Goal: Task Accomplishment & Management: Manage account settings

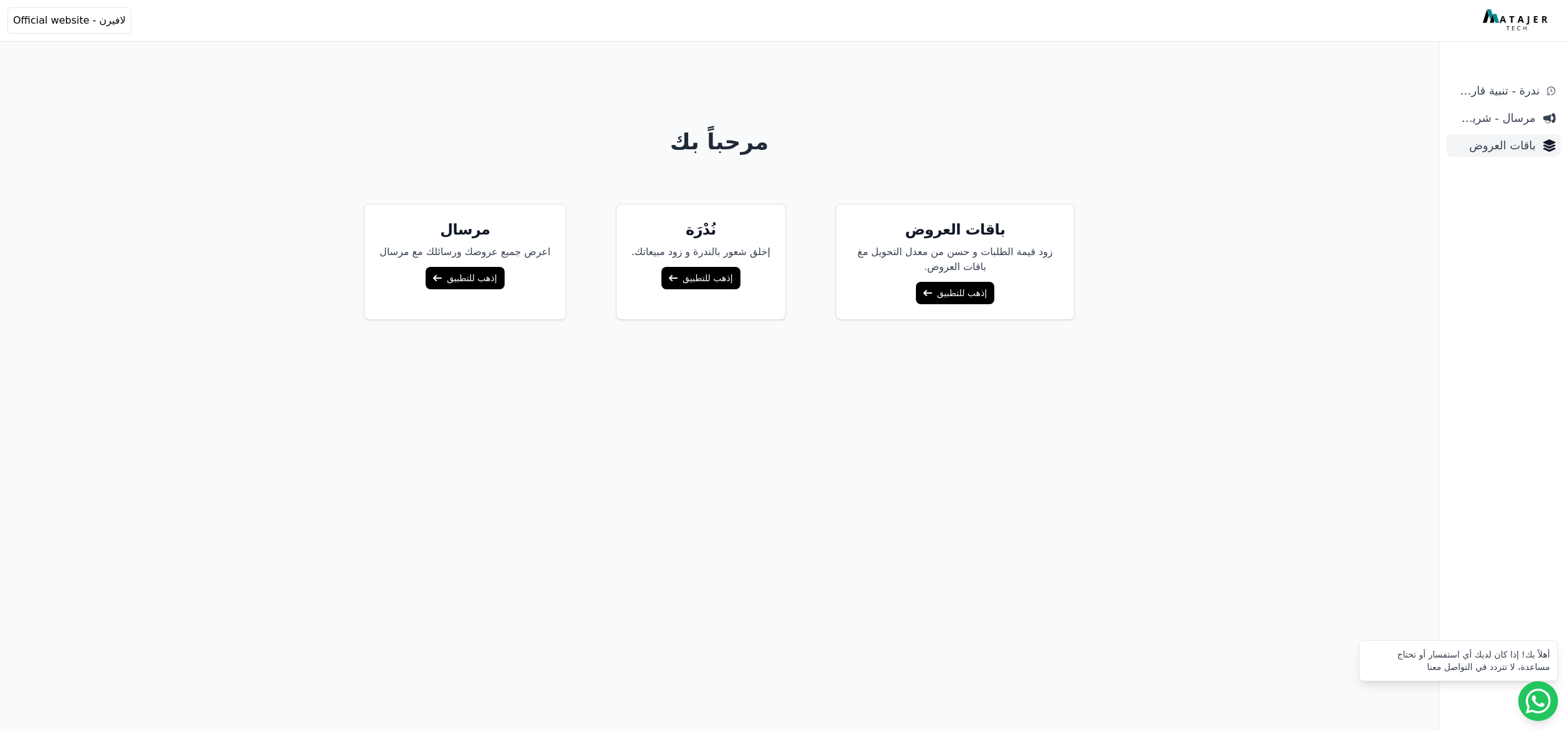
click at [1480, 150] on span "باقات العروض" at bounding box center [1493, 146] width 84 height 17
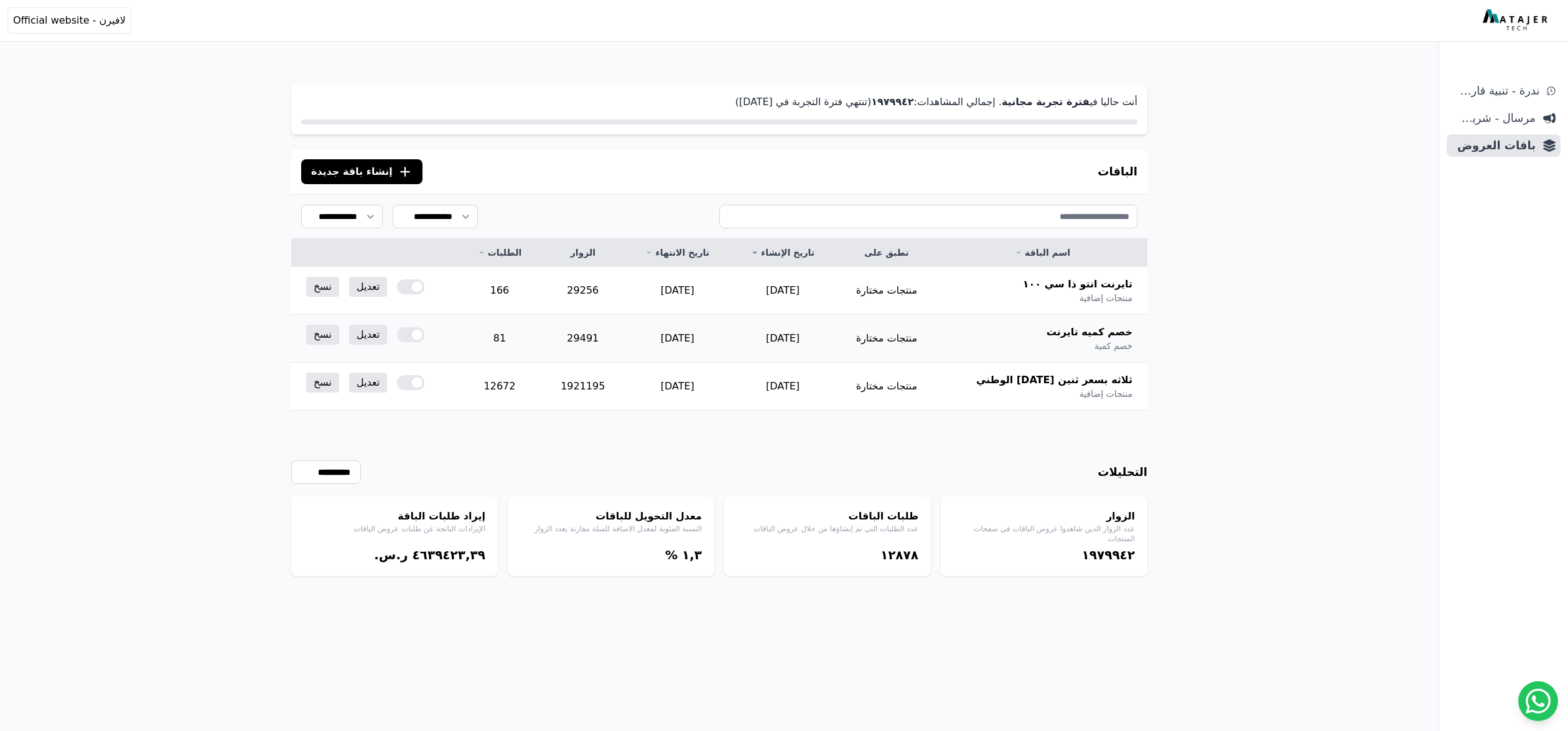
click at [409, 331] on div at bounding box center [410, 334] width 28 height 15
click at [412, 291] on div at bounding box center [410, 287] width 28 height 15
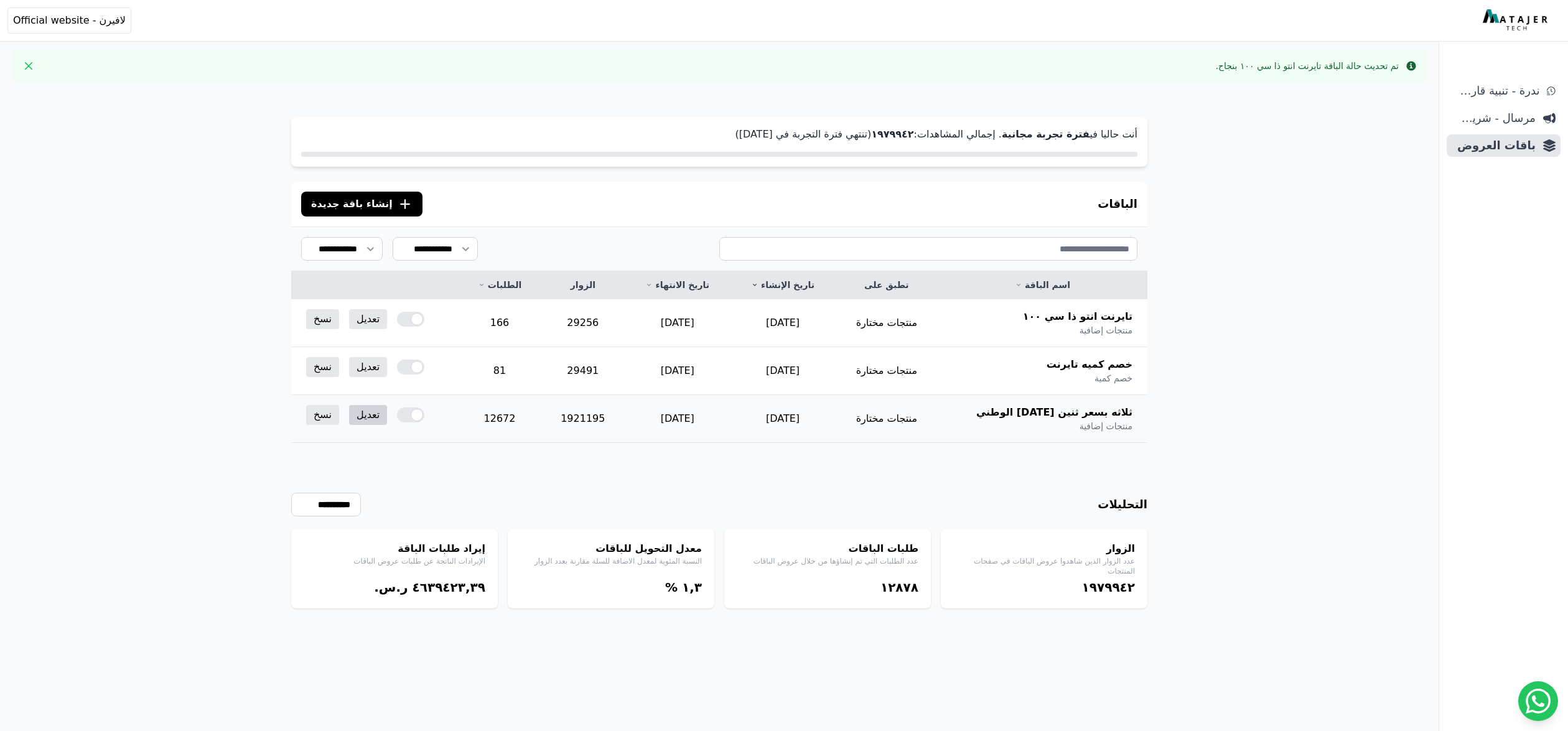
click at [377, 418] on link "تعديل" at bounding box center [368, 415] width 38 height 20
click at [383, 415] on link "تعديل" at bounding box center [368, 415] width 38 height 20
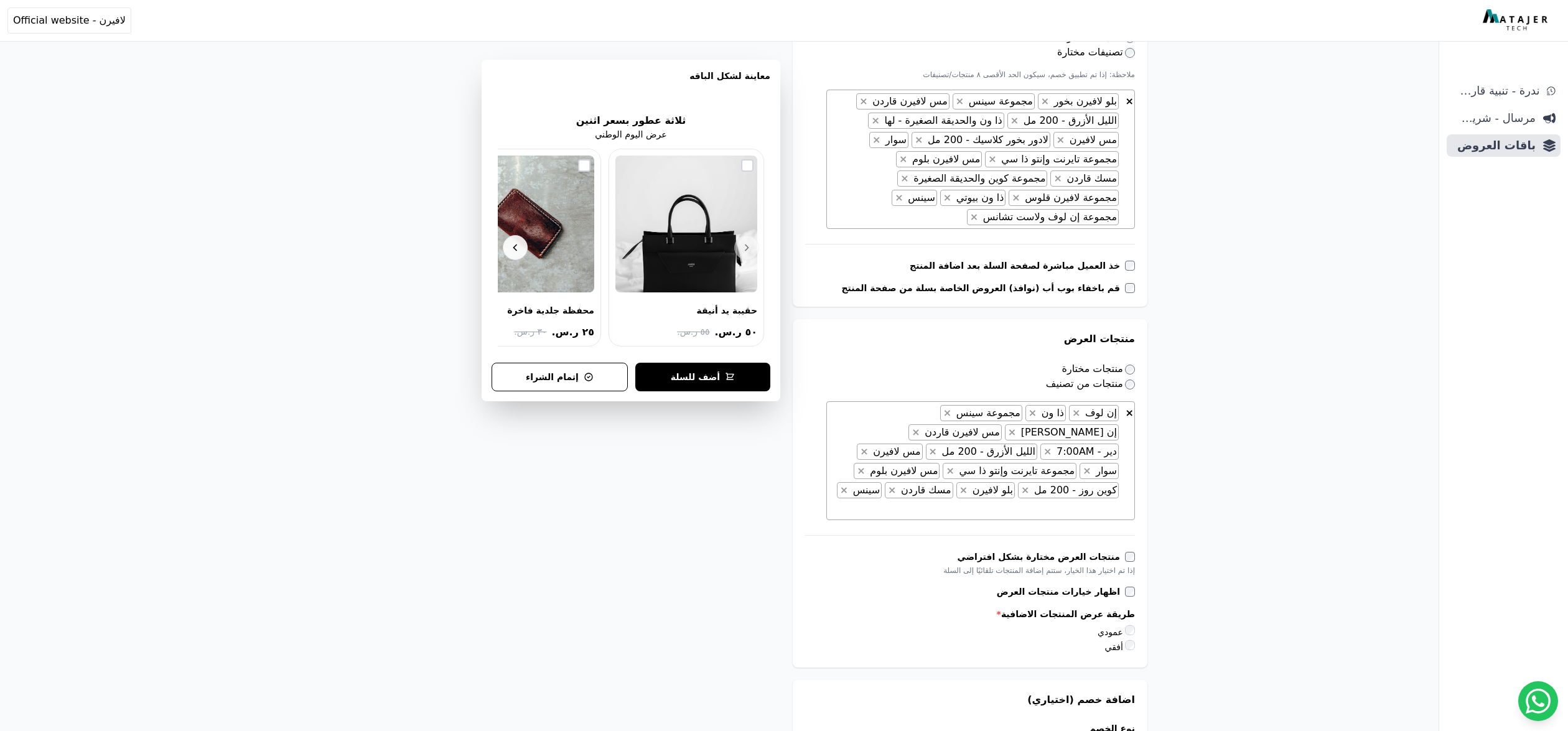
scroll to position [469, 0]
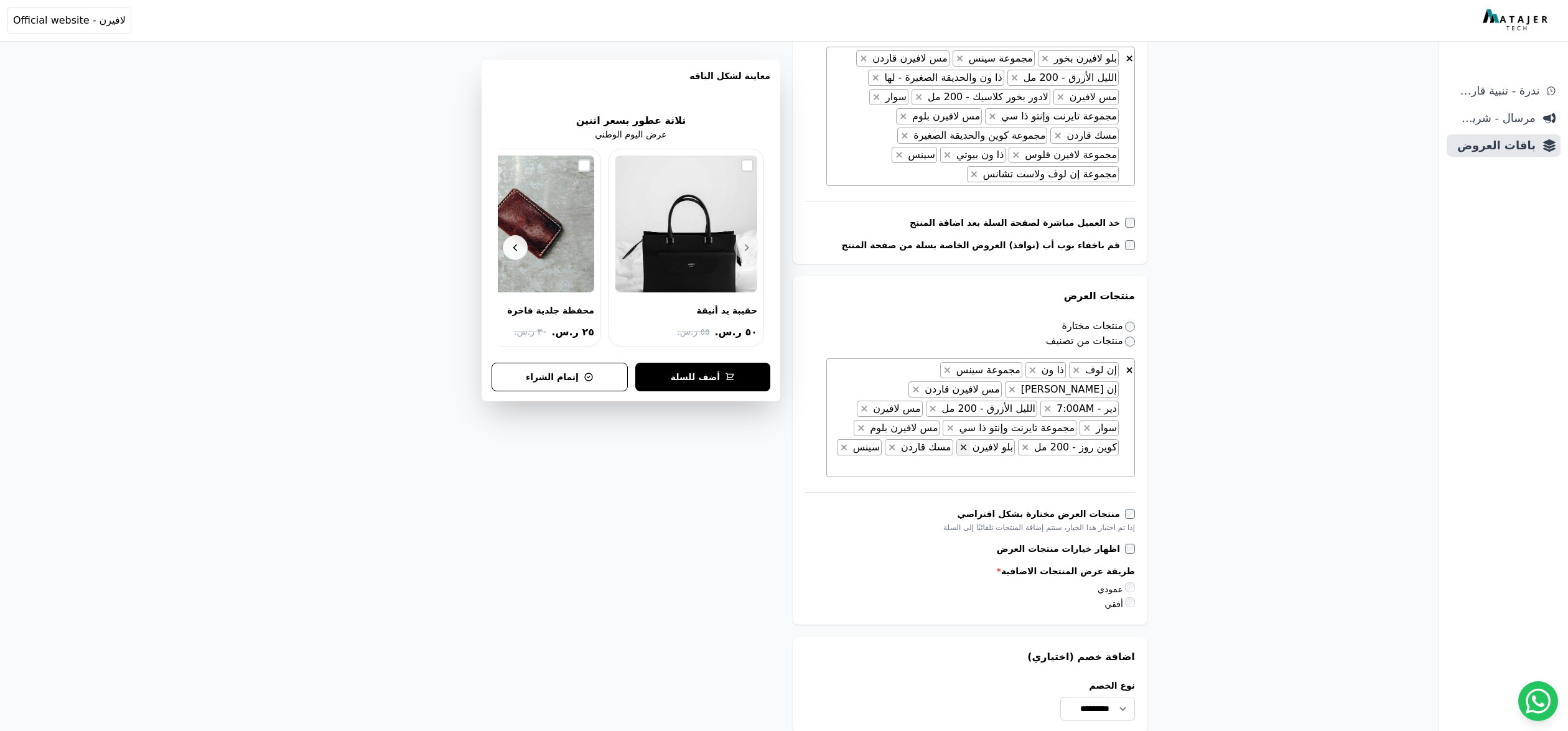
click at [957, 440] on button "×" at bounding box center [963, 447] width 13 height 15
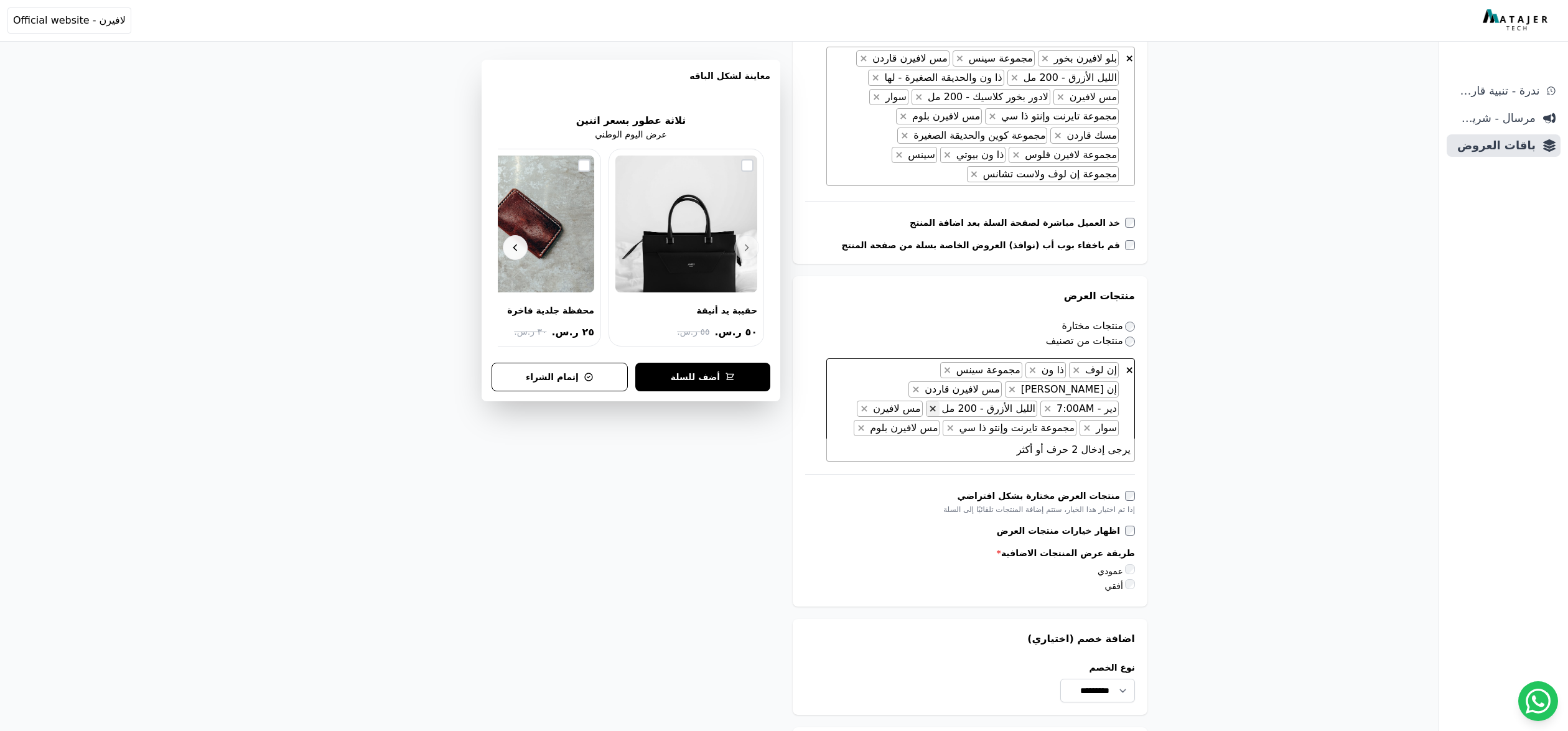
click at [927, 401] on button "×" at bounding box center [933, 409] width 13 height 15
